Goal: Go to known website: Access a specific website the user already knows

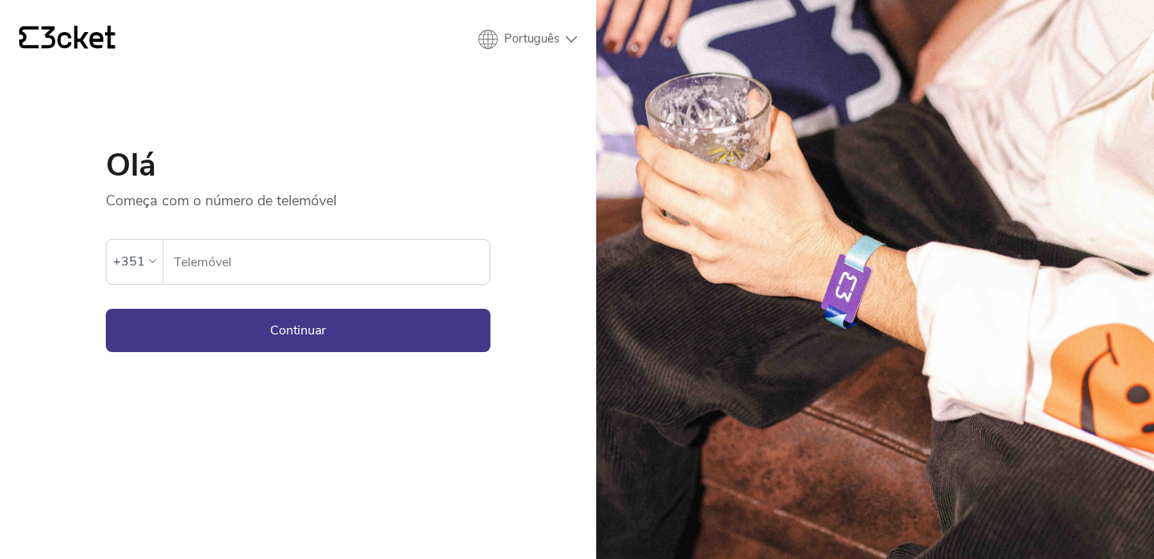
click at [358, 255] on input "Telemóvel" at bounding box center [331, 262] width 317 height 44
type input "914165793"
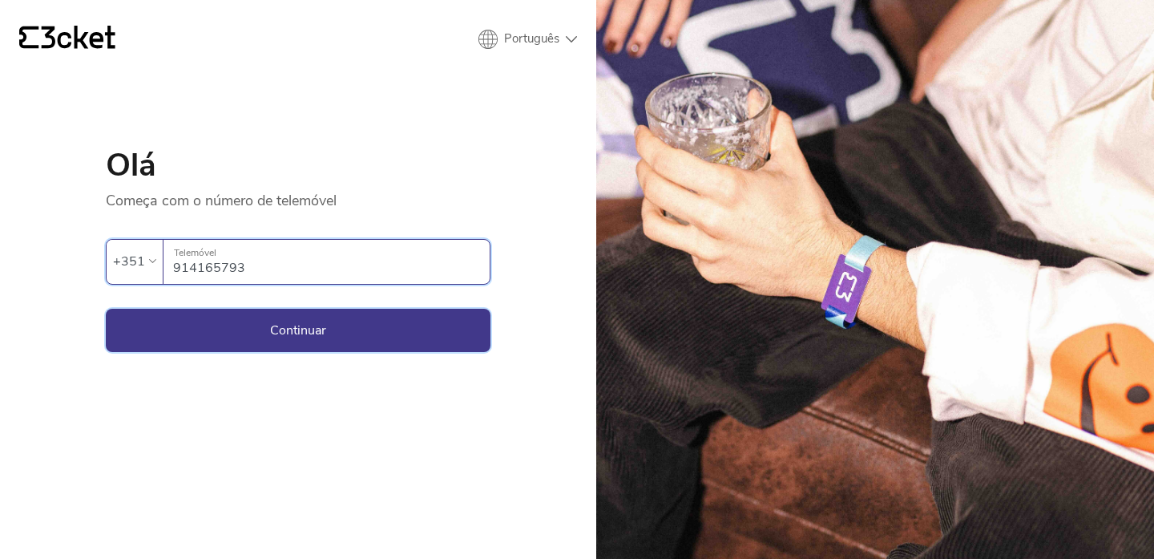
click at [375, 345] on button "Continuar" at bounding box center [298, 329] width 385 height 43
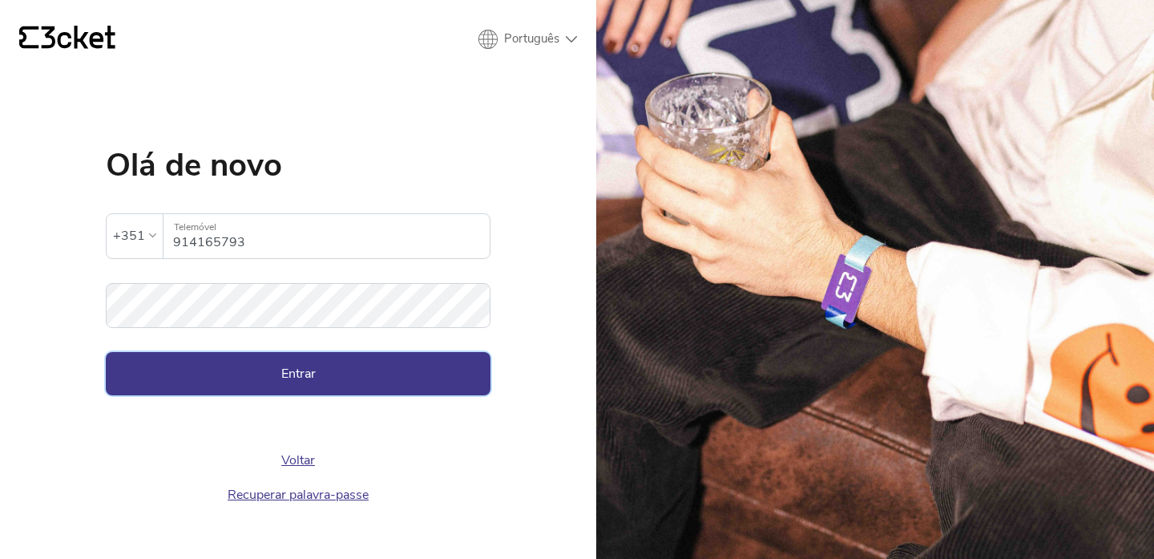
click at [319, 376] on button "Entrar" at bounding box center [298, 373] width 385 height 43
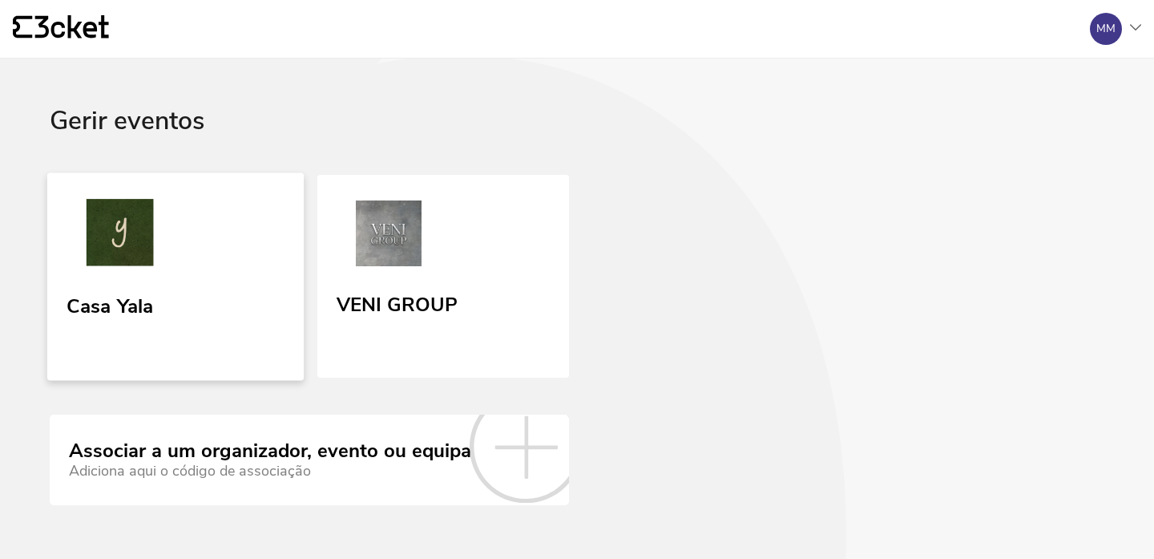
click at [132, 298] on div "Casa Yala" at bounding box center [110, 302] width 87 height 29
